Goal: Task Accomplishment & Management: Complete application form

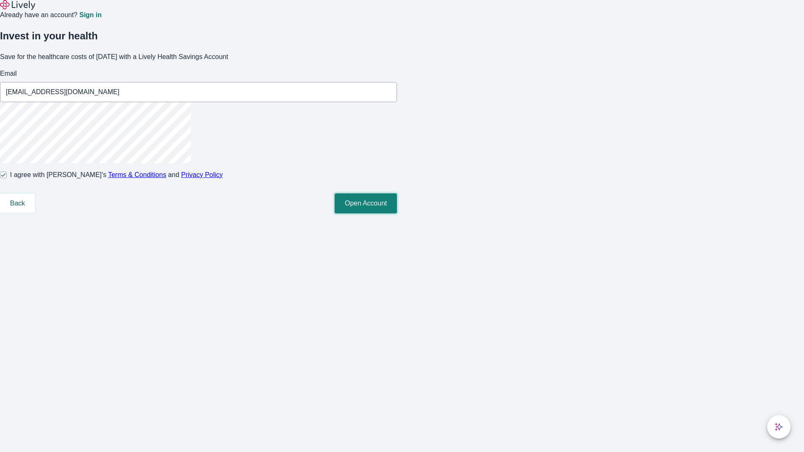
click at [397, 213] on button "Open Account" at bounding box center [365, 203] width 62 height 20
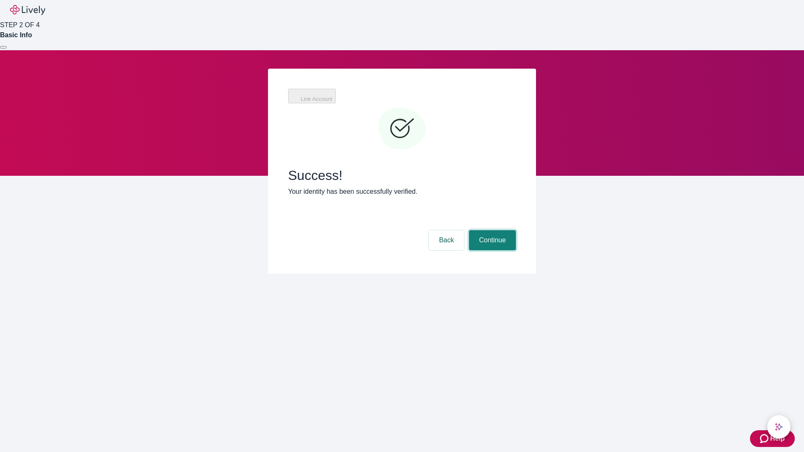
click at [491, 230] on button "Continue" at bounding box center [492, 240] width 47 height 20
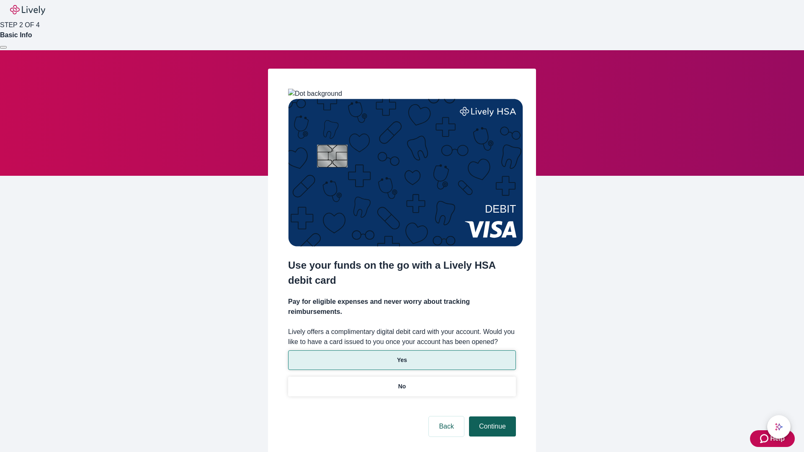
click at [401, 356] on p "Yes" at bounding box center [402, 360] width 10 height 9
click at [491, 416] on button "Continue" at bounding box center [492, 426] width 47 height 20
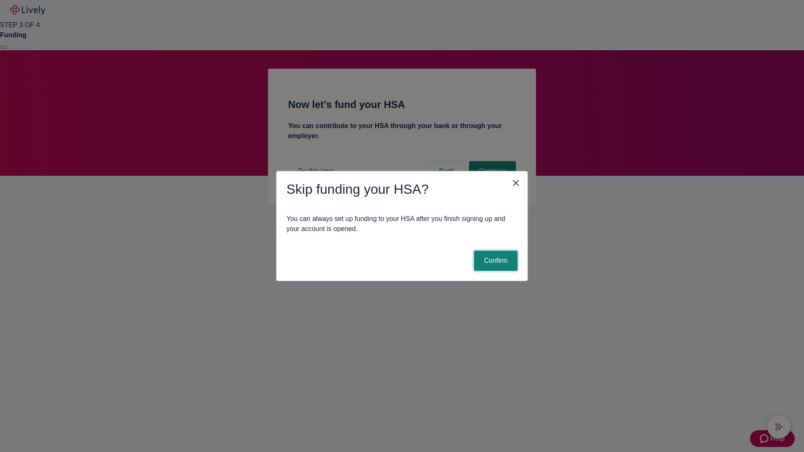
click at [494, 261] on button "Confirm" at bounding box center [496, 261] width 44 height 20
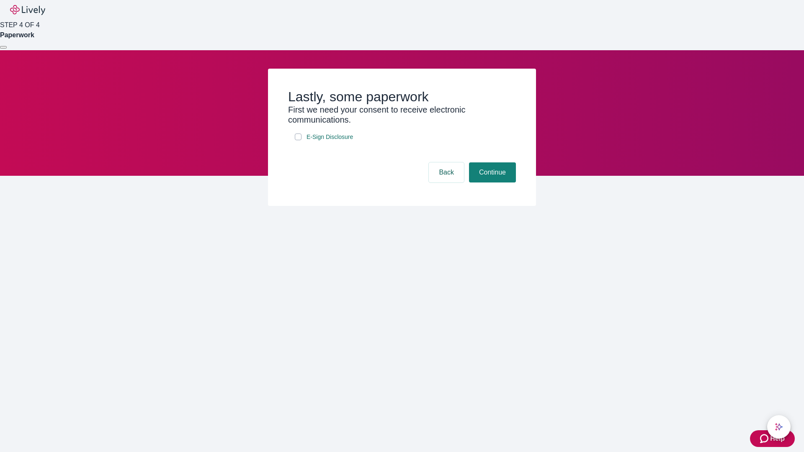
click at [298, 140] on input "E-Sign Disclosure" at bounding box center [298, 137] width 7 height 7
checkbox input "true"
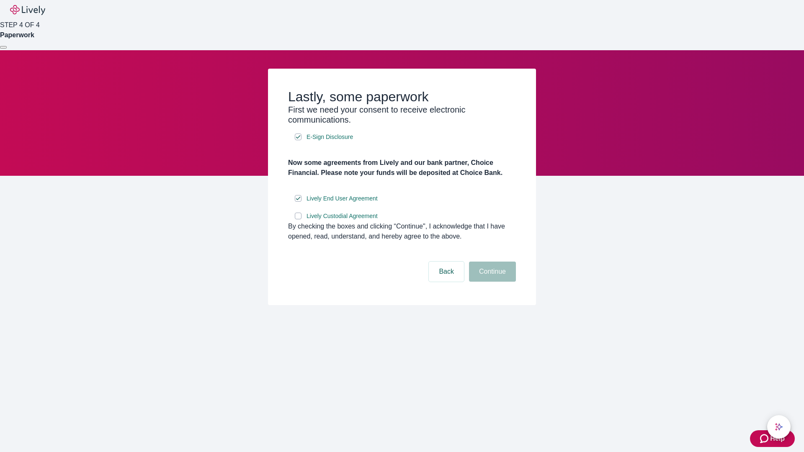
click at [298, 219] on input "Lively Custodial Agreement" at bounding box center [298, 216] width 7 height 7
checkbox input "true"
click at [491, 282] on button "Continue" at bounding box center [492, 272] width 47 height 20
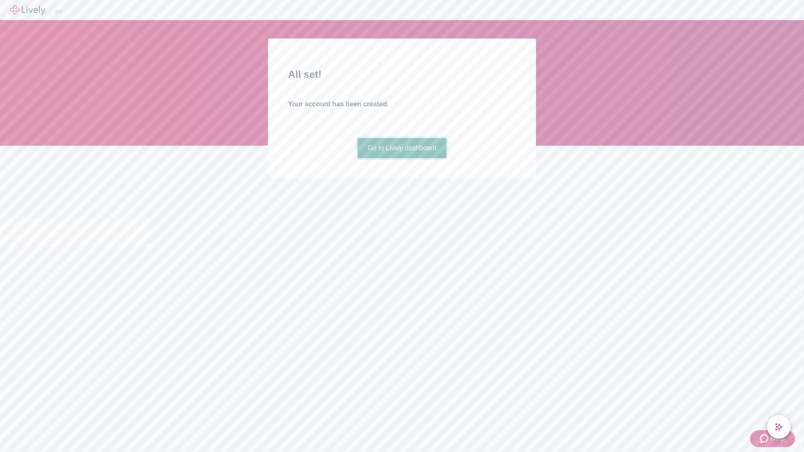
click at [401, 158] on link "Go to Lively dashboard" at bounding box center [401, 148] width 89 height 20
